Goal: Find specific page/section

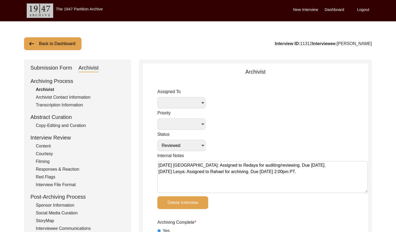
select select "Reviewed"
click at [51, 41] on button "Back to Dashboard" at bounding box center [52, 43] width 57 height 13
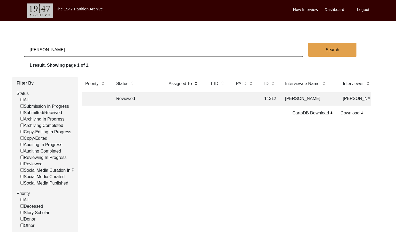
click at [98, 51] on input "[PERSON_NAME]" at bounding box center [163, 50] width 279 height 14
checkbox input "false"
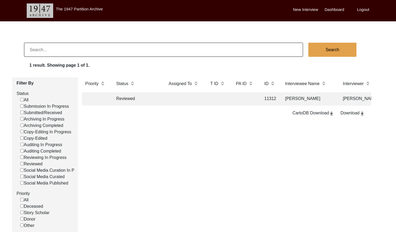
checkbox input "false"
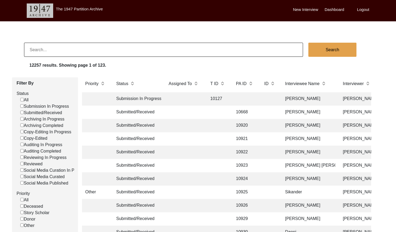
click at [366, 8] on label "Logout" at bounding box center [363, 10] width 12 height 6
